Goal: Task Accomplishment & Management: Manage account settings

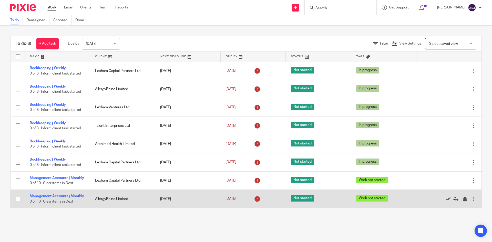
scroll to position [5, 0]
click at [50, 194] on link "Management Accounts | Monthly" at bounding box center [57, 196] width 54 height 4
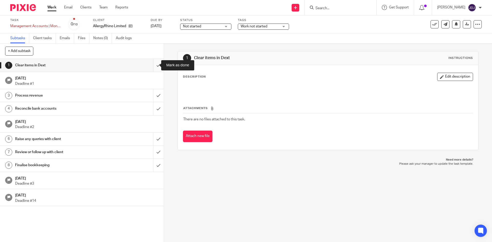
click at [153, 65] on input "submit" at bounding box center [82, 65] width 164 height 13
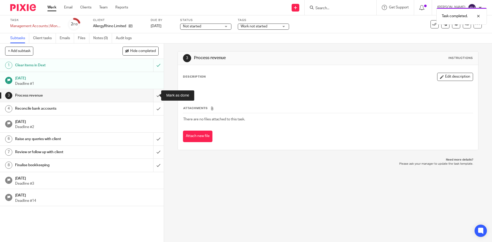
click at [152, 94] on input "submit" at bounding box center [82, 95] width 164 height 13
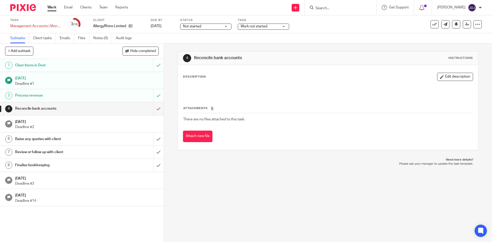
click at [208, 72] on div "Description Edit description Attachments There are no files attached to this ta…" at bounding box center [328, 107] width 300 height 85
click at [214, 76] on div "Description Edit description" at bounding box center [328, 77] width 290 height 8
click at [451, 78] on button "Edit description" at bounding box center [455, 77] width 36 height 8
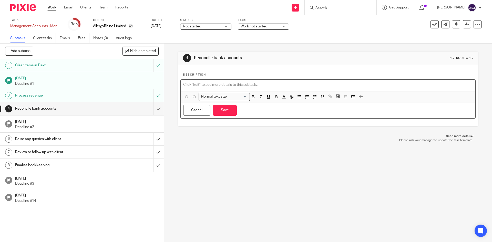
click at [229, 86] on p at bounding box center [327, 84] width 289 height 5
click at [234, 83] on p "Please check unreconciled" at bounding box center [327, 84] width 289 height 5
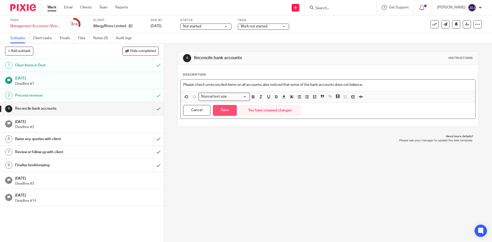
click at [227, 113] on button "Save" at bounding box center [225, 110] width 24 height 11
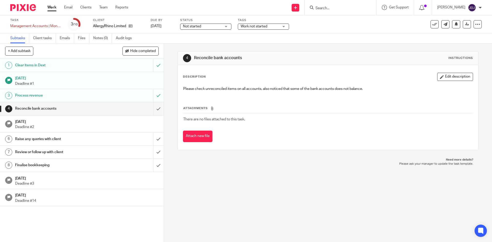
click at [49, 165] on h1 "Finalise bookkeeping" at bounding box center [59, 165] width 89 height 8
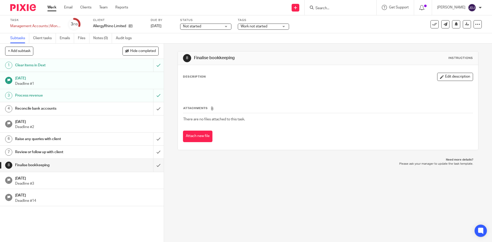
click at [205, 83] on div "Description Edit description" at bounding box center [328, 84] width 290 height 23
click at [233, 86] on div at bounding box center [328, 90] width 294 height 12
click at [447, 81] on div "Description Edit description" at bounding box center [328, 84] width 290 height 23
click at [446, 77] on button "Edit description" at bounding box center [455, 77] width 36 height 8
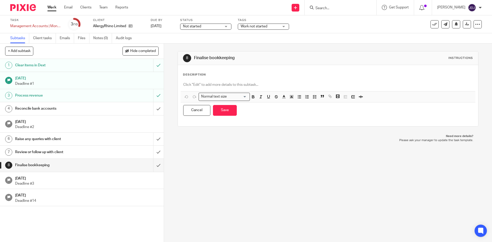
click at [214, 78] on div "Description Normal text size Loading... Remove Edit Insert new video Copy and p…" at bounding box center [328, 96] width 290 height 46
click at [205, 84] on p at bounding box center [327, 84] width 289 height 5
click at [223, 109] on button "Save" at bounding box center [225, 110] width 24 height 11
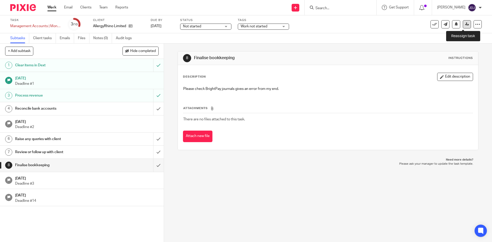
click at [465, 24] on icon at bounding box center [467, 24] width 4 height 4
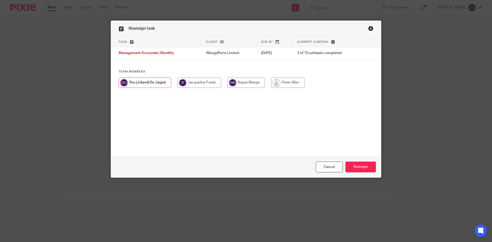
click at [287, 83] on input "radio" at bounding box center [288, 83] width 34 height 10
radio input "true"
click at [362, 166] on input "Reassign" at bounding box center [360, 167] width 30 height 11
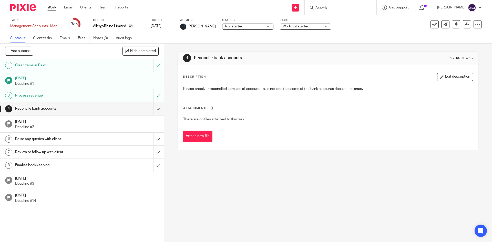
click at [50, 9] on link "Work" at bounding box center [51, 7] width 9 height 5
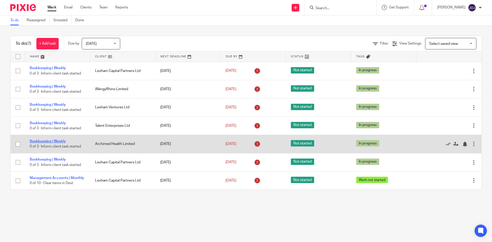
click at [47, 141] on link "Bookkeeping | Weekly" at bounding box center [48, 142] width 36 height 4
click at [445, 143] on icon at bounding box center [447, 144] width 5 height 5
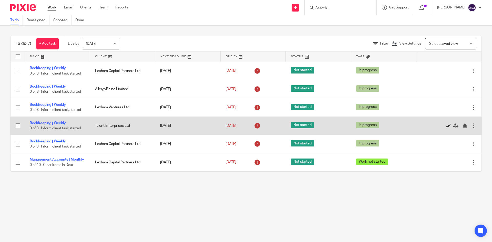
click at [445, 127] on icon at bounding box center [447, 125] width 5 height 5
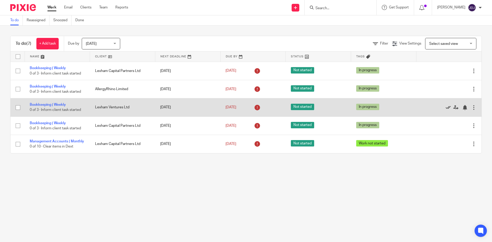
click at [445, 106] on icon at bounding box center [447, 107] width 5 height 5
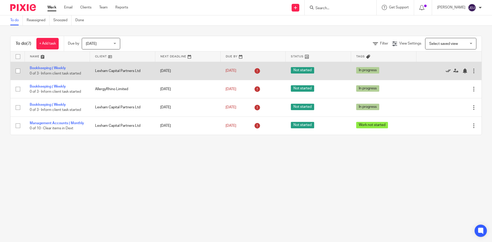
click at [445, 71] on icon at bounding box center [447, 70] width 5 height 5
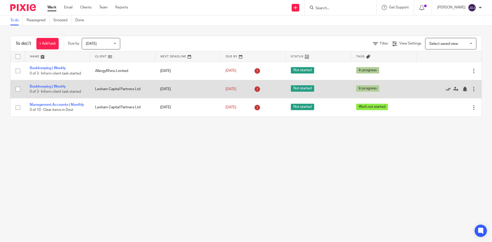
click at [445, 90] on icon at bounding box center [447, 89] width 5 height 5
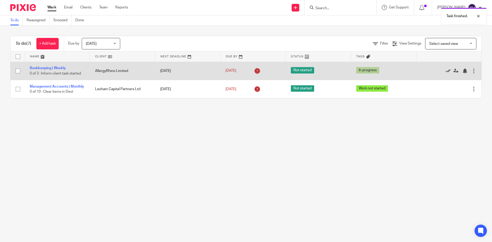
click at [445, 70] on icon at bounding box center [447, 70] width 5 height 5
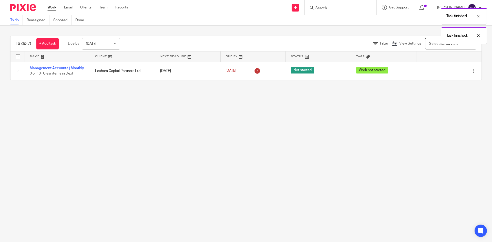
click at [214, 158] on main "To do Reassigned Snoozed Done To do (7) + Add task Due by Today Today Today Tom…" at bounding box center [246, 121] width 492 height 242
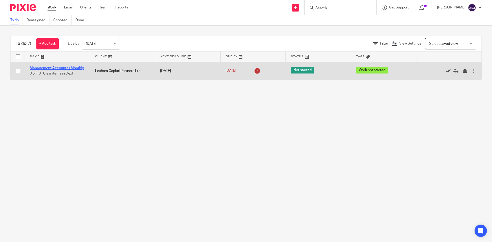
click at [48, 66] on link "Management Accounts | Monthly" at bounding box center [57, 68] width 54 height 4
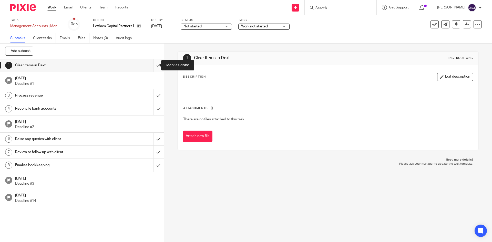
click at [152, 66] on input "submit" at bounding box center [82, 65] width 164 height 13
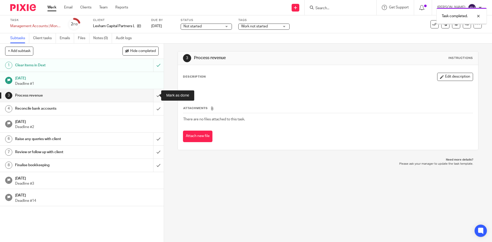
click at [150, 94] on input "submit" at bounding box center [82, 95] width 164 height 13
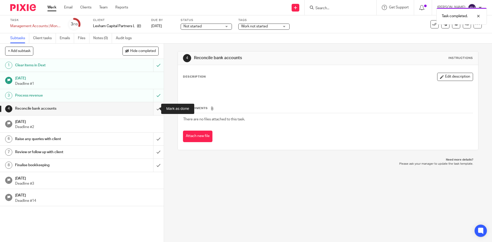
click at [152, 107] on input "submit" at bounding box center [82, 108] width 164 height 13
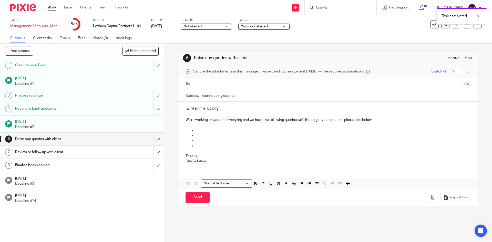
click at [78, 108] on h1 "Reconcile bank accounts" at bounding box center [59, 109] width 89 height 8
click at [45, 106] on h1 "Reconcile bank accounts" at bounding box center [59, 109] width 89 height 8
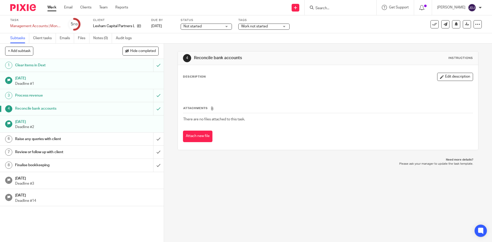
drag, startPoint x: 222, startPoint y: 88, endPoint x: 216, endPoint y: 88, distance: 6.1
click at [222, 88] on p at bounding box center [327, 88] width 289 height 5
click at [194, 87] on p at bounding box center [327, 88] width 289 height 5
drag, startPoint x: 446, startPoint y: 75, endPoint x: 440, endPoint y: 77, distance: 6.0
click at [445, 75] on button "Edit description" at bounding box center [455, 77] width 36 height 8
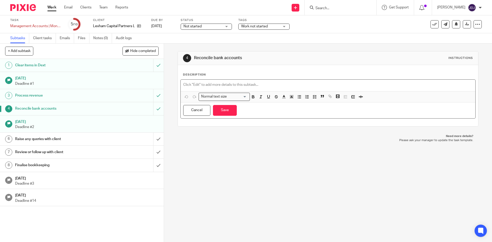
click at [199, 80] on div at bounding box center [328, 86] width 294 height 12
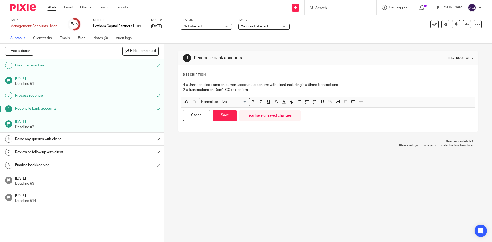
click at [262, 168] on div "4 Reconcile bank accounts Instructions Description 4 x Unreconciled items on cu…" at bounding box center [328, 143] width 328 height 199
click at [154, 164] on input "submit" at bounding box center [82, 165] width 164 height 13
click at [226, 115] on button "Save" at bounding box center [225, 115] width 24 height 11
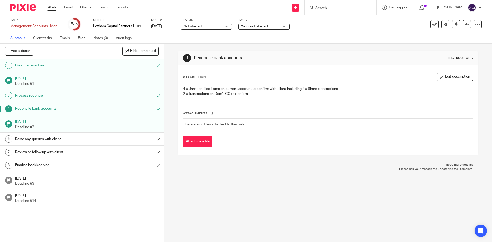
click at [264, 169] on p "Please ask your manager to update the task template." at bounding box center [328, 169] width 290 height 4
click at [22, 165] on h1 "Finalise bookkeeping" at bounding box center [59, 165] width 89 height 8
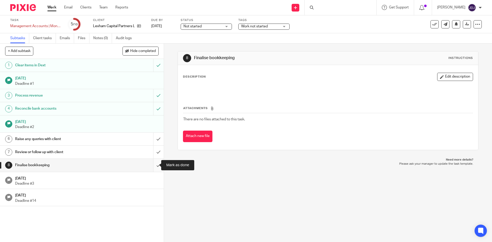
click at [154, 166] on input "submit" at bounding box center [82, 165] width 164 height 13
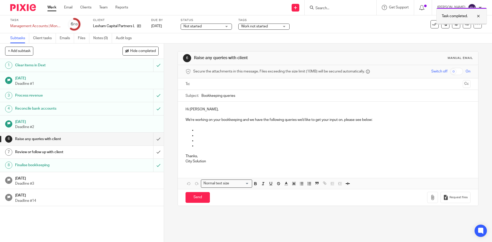
click at [477, 16] on div at bounding box center [474, 16] width 14 height 6
click at [466, 26] on link at bounding box center [467, 24] width 8 height 8
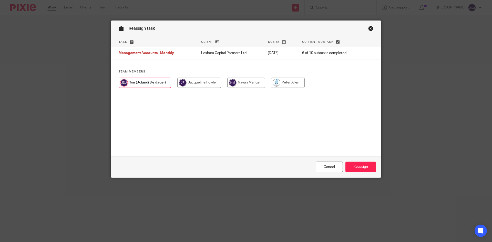
click at [279, 80] on input "radio" at bounding box center [288, 83] width 34 height 10
radio input "true"
click at [352, 168] on input "Reassign" at bounding box center [360, 167] width 30 height 11
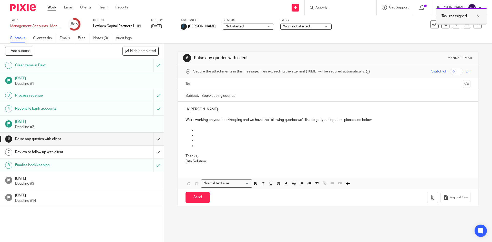
click at [478, 15] on div at bounding box center [474, 16] width 14 height 6
click at [47, 6] on link "Work" at bounding box center [51, 7] width 9 height 5
